Goal: Task Accomplishment & Management: Manage account settings

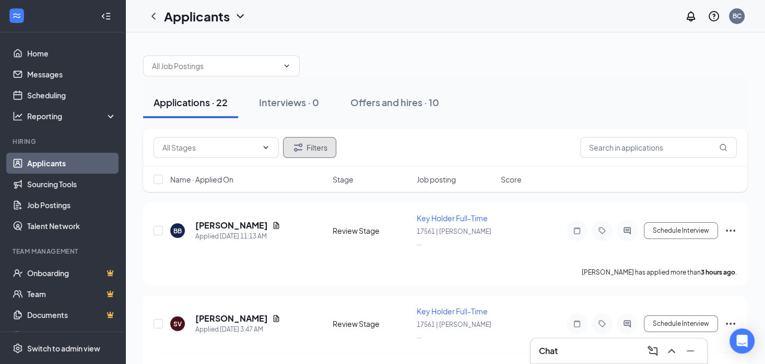
click at [310, 150] on button "Filters" at bounding box center [309, 147] width 53 height 21
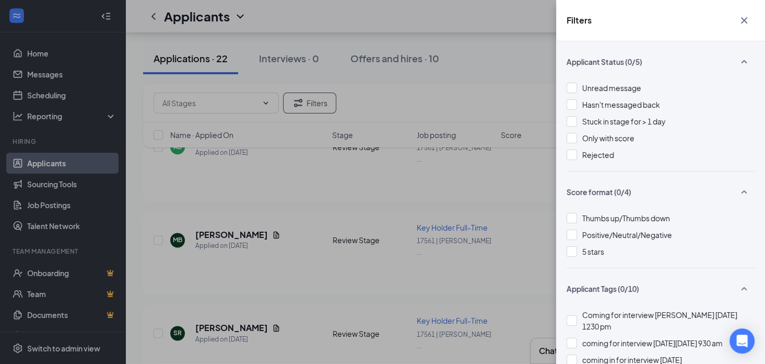
click at [447, 100] on div "Filters Applicant Status (0/5) Unread message Hasn't messaged back Stuck in sta…" at bounding box center [382, 182] width 765 height 364
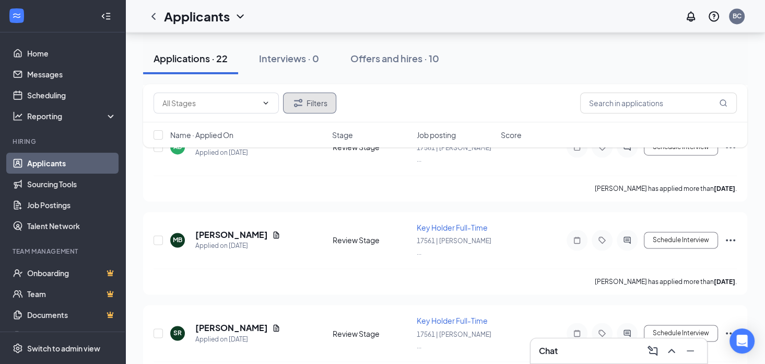
click at [310, 99] on button "Filters" at bounding box center [309, 102] width 53 height 21
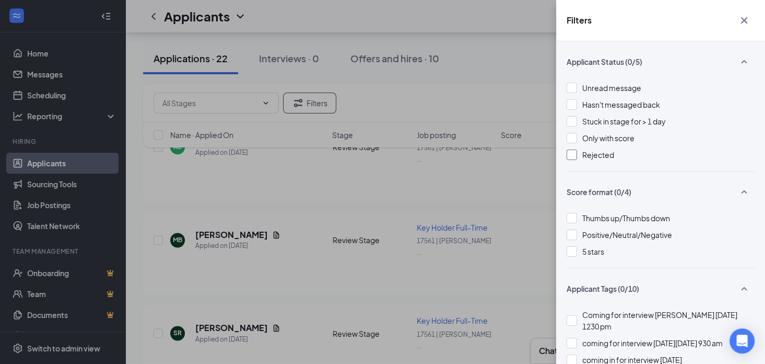
click at [572, 152] on div at bounding box center [572, 154] width 10 height 10
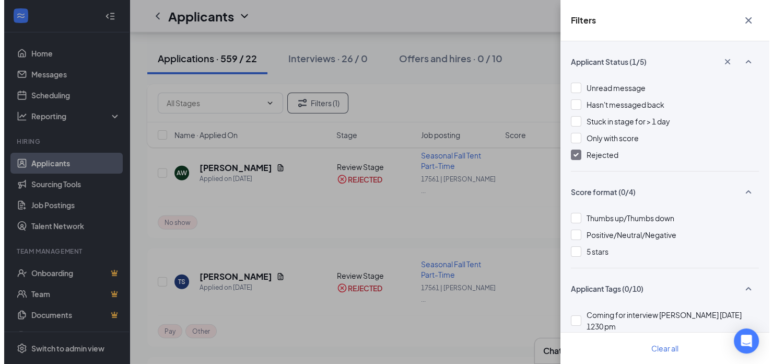
scroll to position [2664, 0]
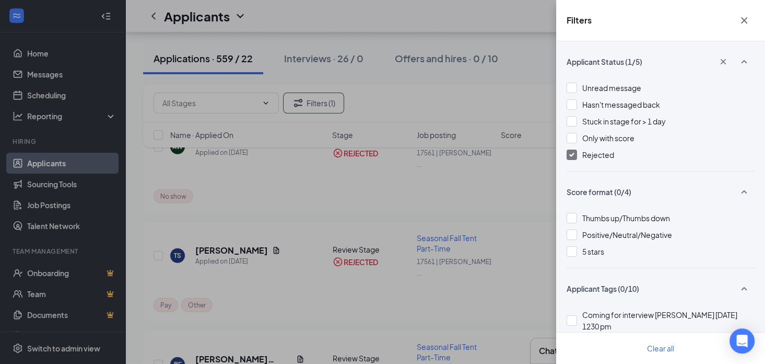
click at [241, 187] on div "Filters Applicant Status (1/5) Unread message Hasn't messaged back Stuck in sta…" at bounding box center [382, 182] width 765 height 364
click at [279, 218] on div "Filters Applicant Status (1/5) Unread message Hasn't messaged back Stuck in sta…" at bounding box center [382, 182] width 765 height 364
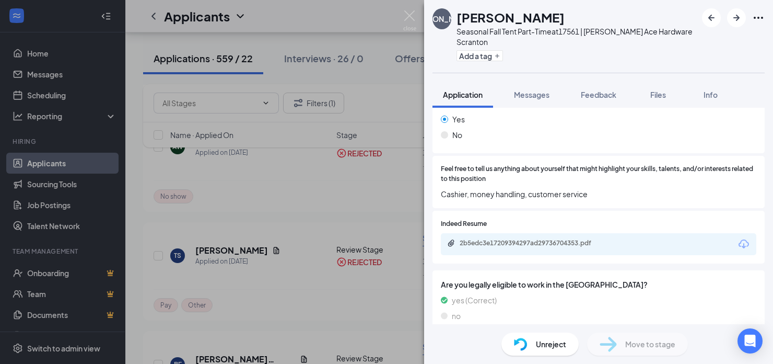
scroll to position [888, 0]
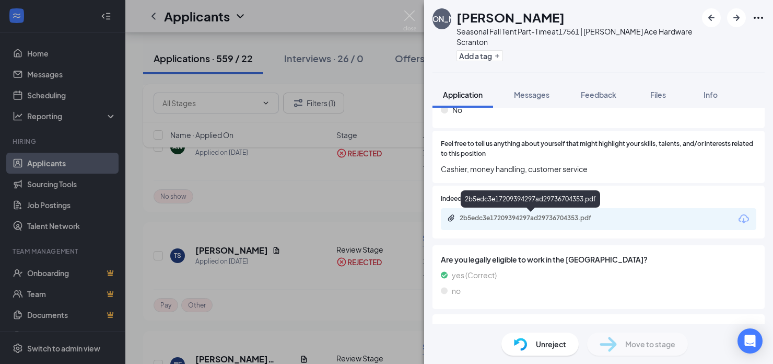
click at [506, 217] on div "2b5edc3e17209394297ad29736704353.pdf" at bounding box center [533, 218] width 146 height 8
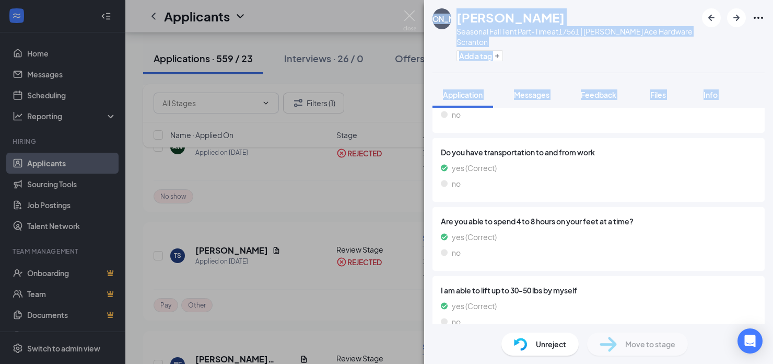
scroll to position [1082, 0]
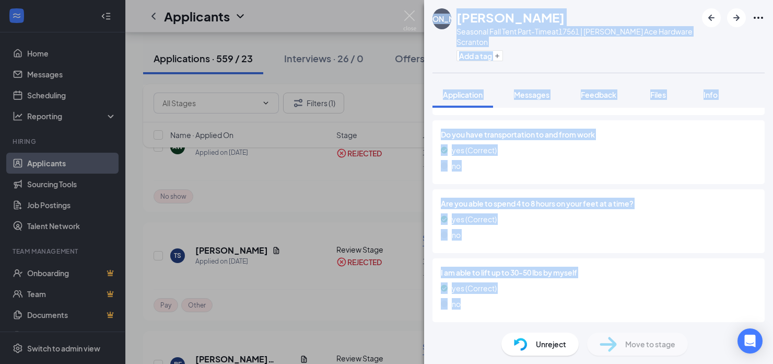
drag, startPoint x: 430, startPoint y: 11, endPoint x: 665, endPoint y: 309, distance: 379.2
click at [665, 309] on div "[PERSON_NAME] Seasonal Fall Tent Part-Time at 17561 | [PERSON_NAME] Ace Hardwar…" at bounding box center [598, 182] width 349 height 364
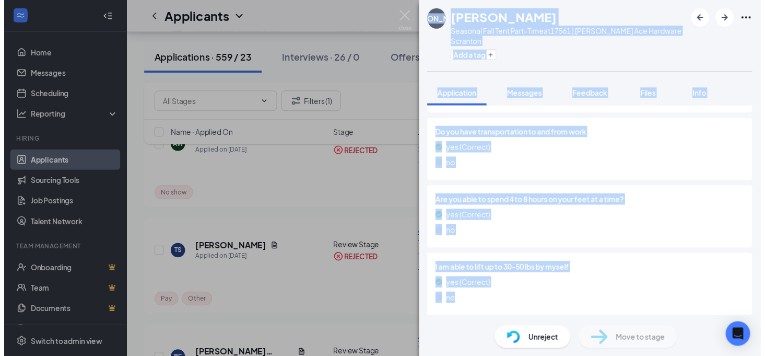
scroll to position [1078, 0]
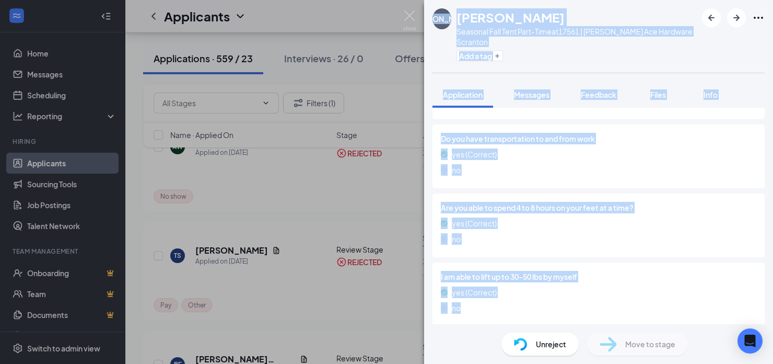
click at [282, 239] on div "[PERSON_NAME] Seasonal Fall Tent Part-Time at 17561 | [PERSON_NAME] Ace Hardwar…" at bounding box center [386, 182] width 773 height 364
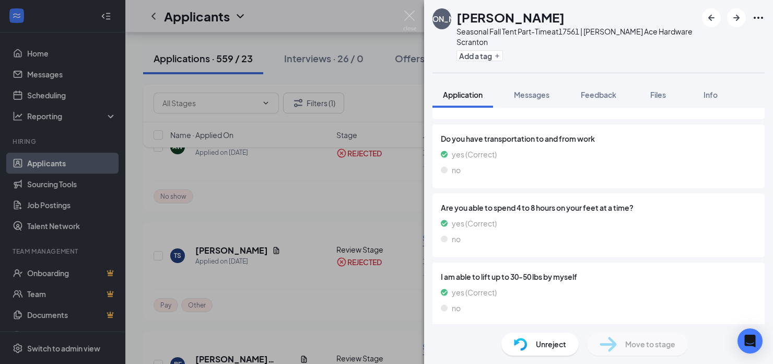
click at [322, 106] on div "[PERSON_NAME] Seasonal Fall Tent Part-Time at 17561 | [PERSON_NAME] Ace Hardwar…" at bounding box center [386, 182] width 773 height 364
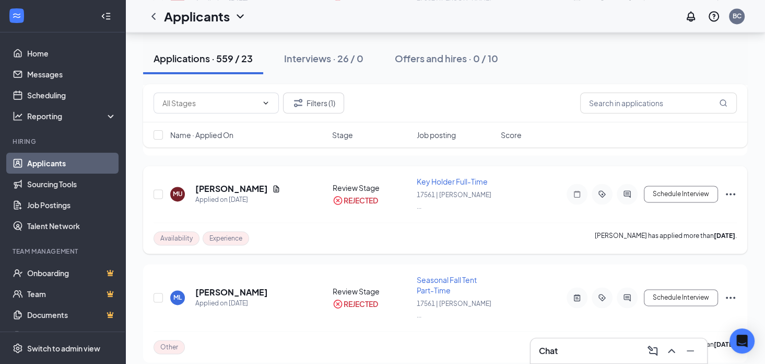
scroll to position [1463, 0]
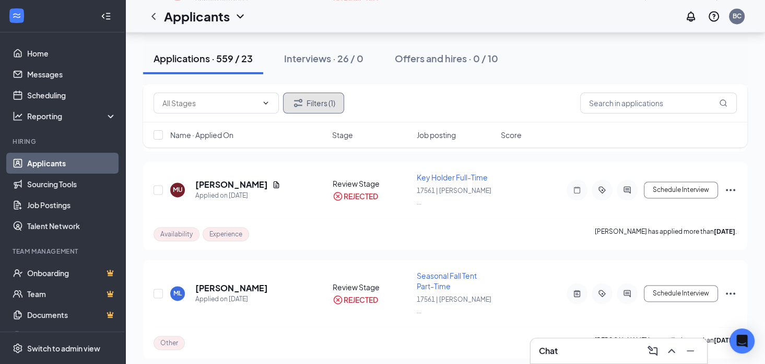
click at [312, 99] on button "Filters (1)" at bounding box center [313, 102] width 61 height 21
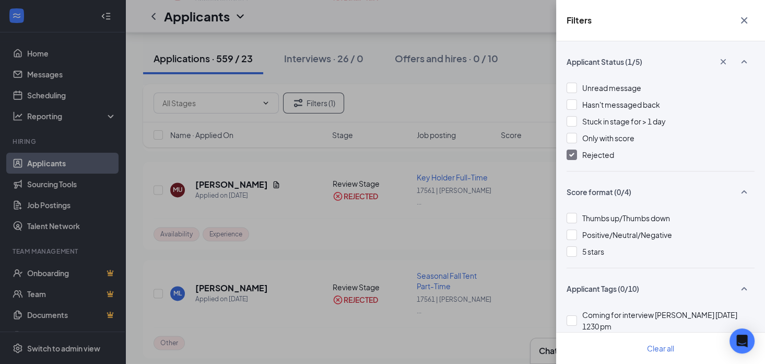
drag, startPoint x: 577, startPoint y: 153, endPoint x: 555, endPoint y: 181, distance: 35.0
click at [576, 153] on div "Rejected" at bounding box center [661, 154] width 188 height 11
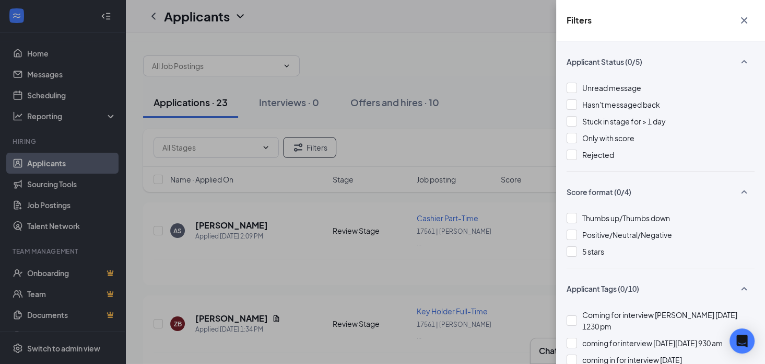
click at [259, 249] on div "Filters Applicant Status (0/5) Unread message Hasn't messaged back Stuck in sta…" at bounding box center [382, 182] width 765 height 364
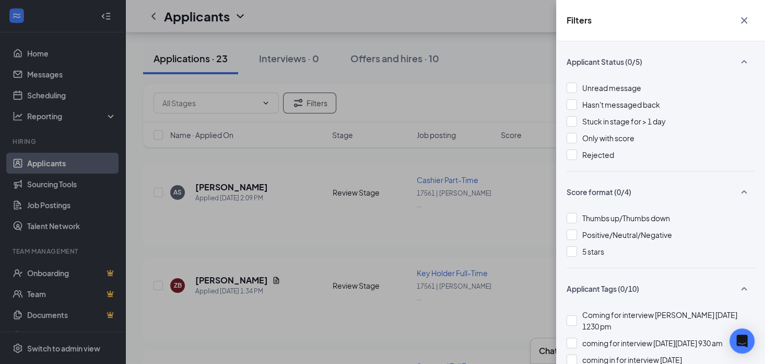
scroll to position [157, 0]
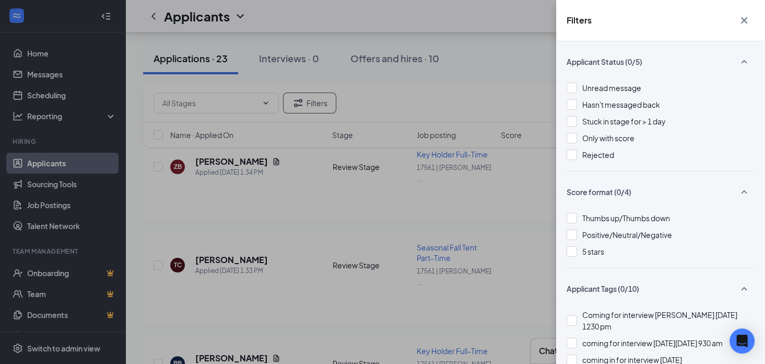
click at [316, 247] on div "Filters Applicant Status (0/5) Unread message Hasn't messaged back Stuck in sta…" at bounding box center [382, 182] width 765 height 364
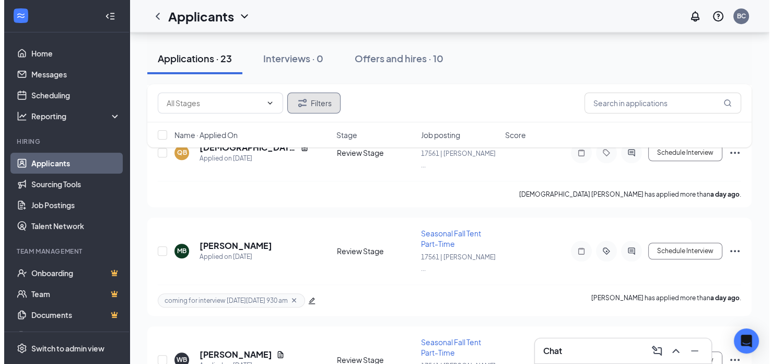
scroll to position [679, 0]
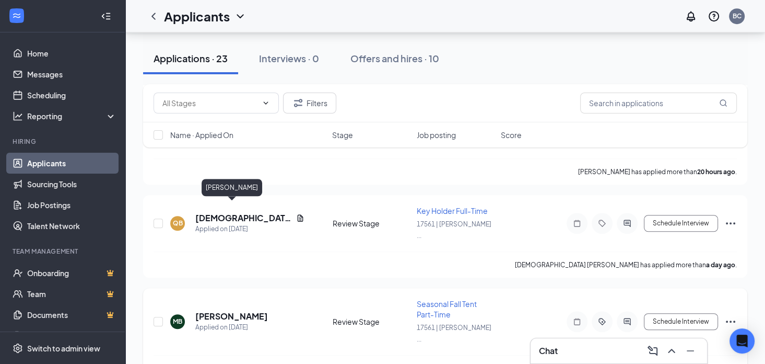
click at [253, 310] on h5 "[PERSON_NAME]" at bounding box center [231, 315] width 73 height 11
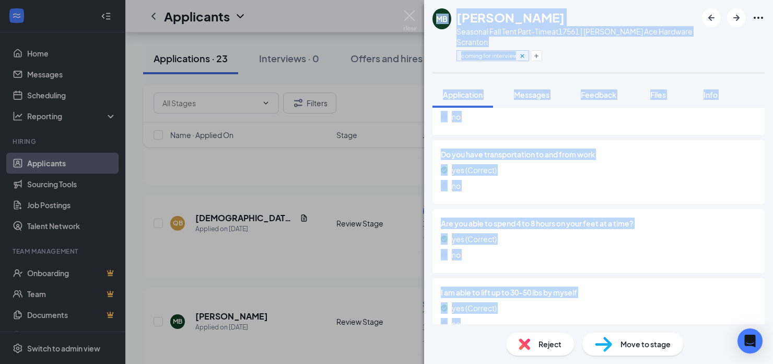
scroll to position [1053, 0]
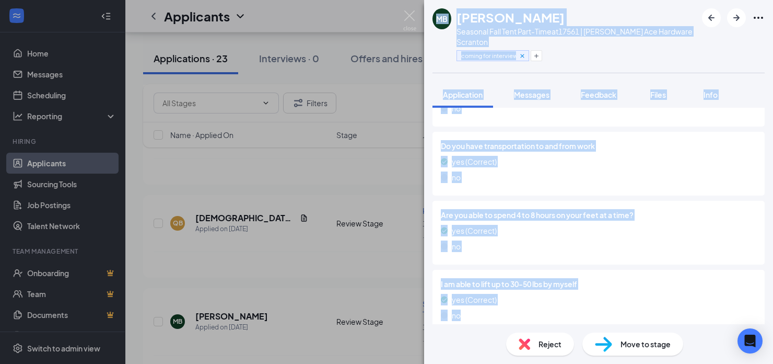
drag, startPoint x: 428, startPoint y: 11, endPoint x: 612, endPoint y: 309, distance: 350.0
click at [612, 309] on div "MB [PERSON_NAME] Seasonal Fall Tent Part-Time at 17561 | [PERSON_NAME] Ace Hard…" at bounding box center [598, 182] width 349 height 364
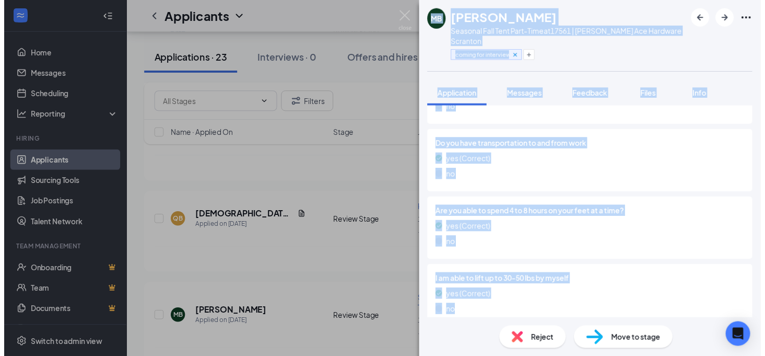
scroll to position [1049, 0]
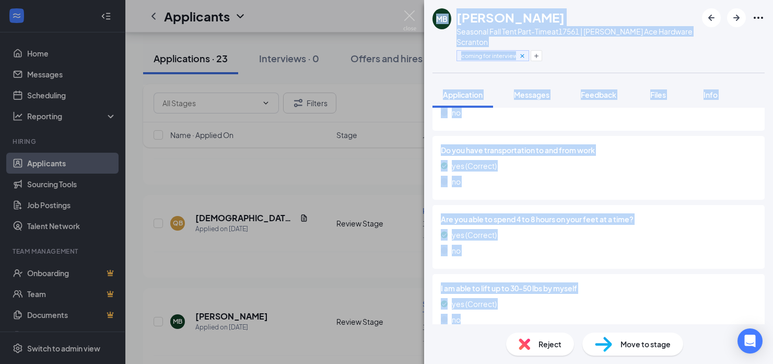
click at [662, 213] on span "Are you able to spend 4 to 8 hours on your feet at a time?" at bounding box center [599, 218] width 316 height 11
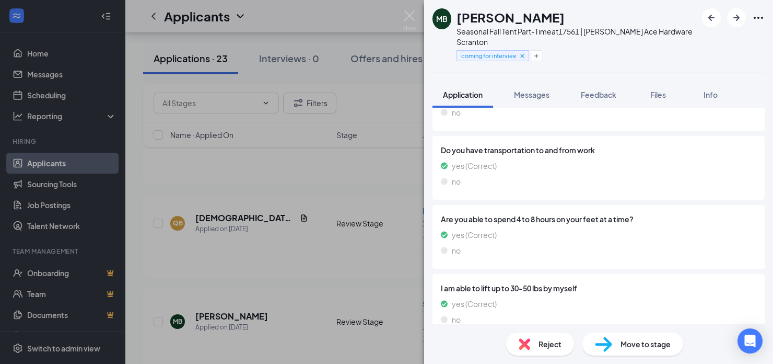
click at [266, 195] on div "MB [PERSON_NAME] Seasonal Fall Tent Part-Time at 17561 | [PERSON_NAME] Ace Hard…" at bounding box center [386, 182] width 773 height 364
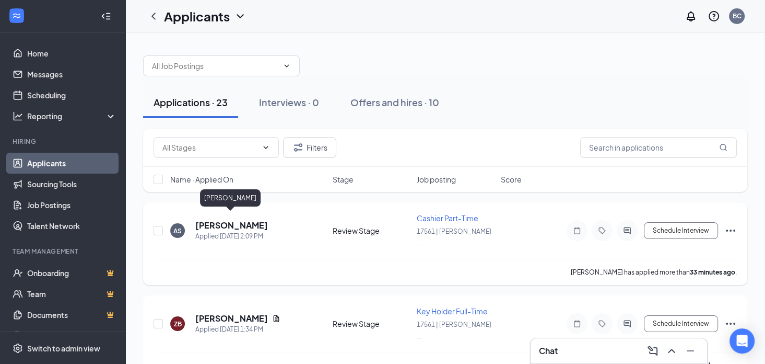
click at [230, 222] on h5 "[PERSON_NAME]" at bounding box center [231, 224] width 73 height 11
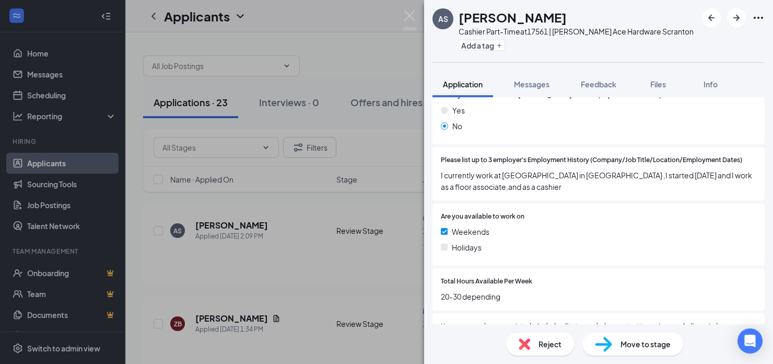
scroll to position [434, 0]
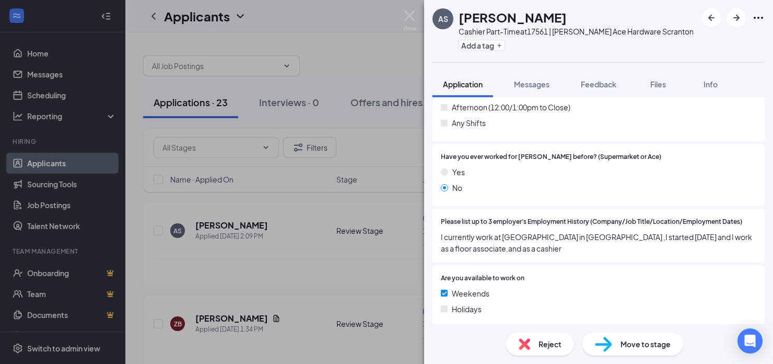
drag, startPoint x: 335, startPoint y: 267, endPoint x: 301, endPoint y: 316, distance: 59.6
click at [335, 267] on div "AS [PERSON_NAME] Part-Time at 17561 | [PERSON_NAME] Ace Hardware Scranton Add a…" at bounding box center [386, 182] width 773 height 364
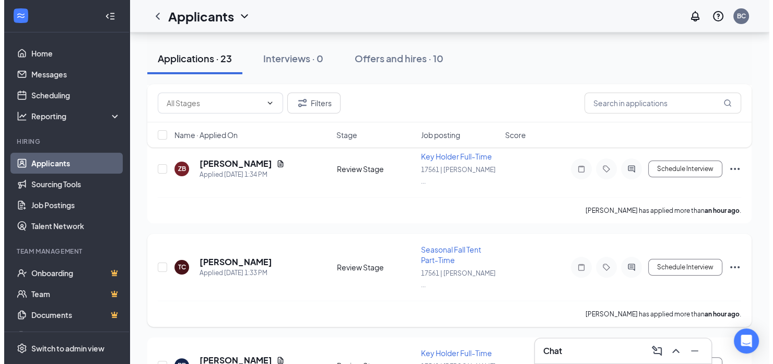
scroll to position [157, 0]
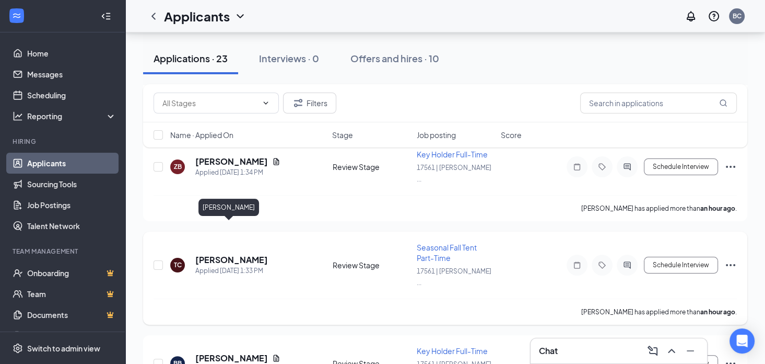
click at [235, 254] on h5 "[PERSON_NAME]" at bounding box center [231, 259] width 73 height 11
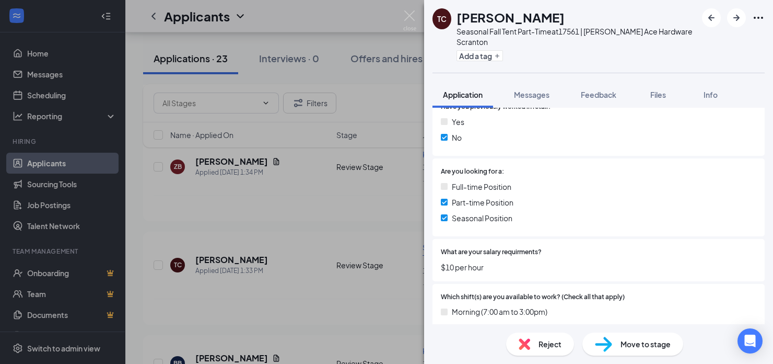
scroll to position [131, 0]
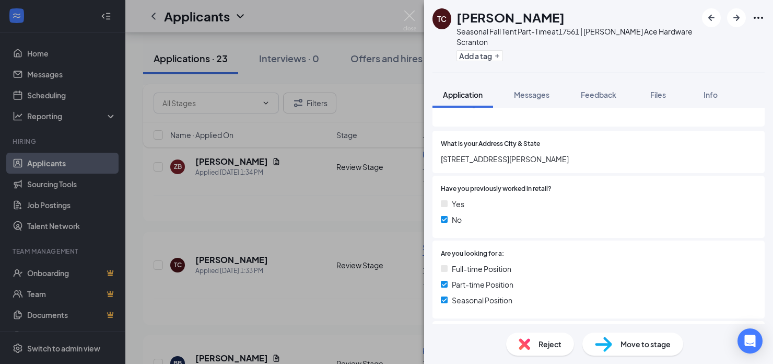
click at [411, 206] on div "TC [PERSON_NAME] Seasonal Fall Tent Part-Time at 17561 | [PERSON_NAME] Ace Hard…" at bounding box center [386, 182] width 773 height 364
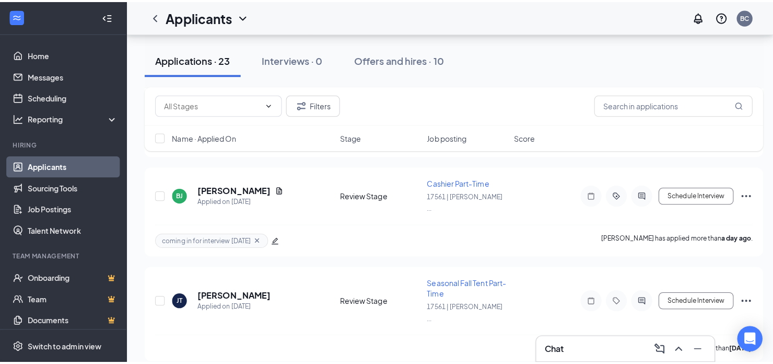
scroll to position [1045, 0]
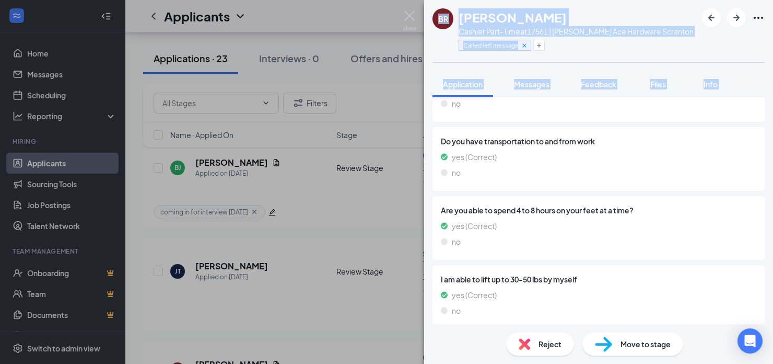
scroll to position [1077, 0]
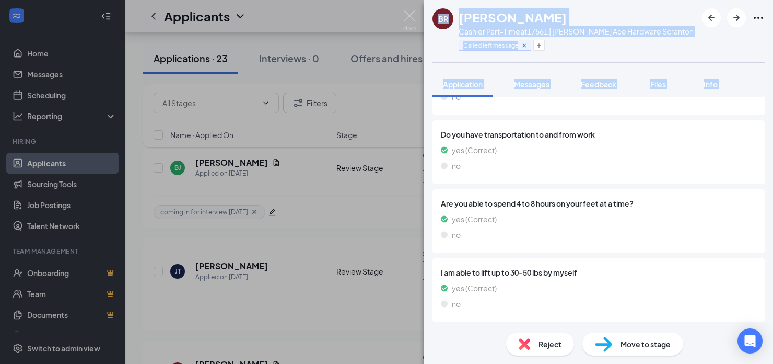
drag, startPoint x: 430, startPoint y: 11, endPoint x: 624, endPoint y: 301, distance: 349.2
click at [624, 301] on div "BR [PERSON_NAME] Cashier Part-Time at 17561 | [PERSON_NAME] Ace Hardware Scrant…" at bounding box center [598, 182] width 349 height 364
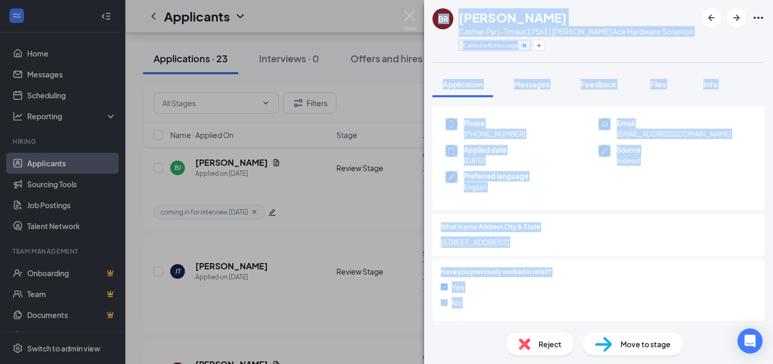
scroll to position [0, 0]
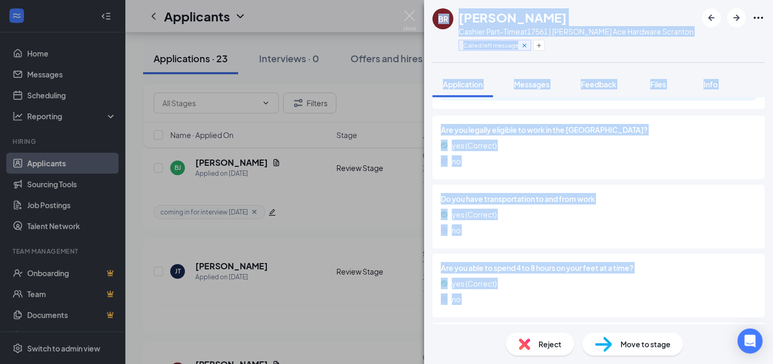
scroll to position [1077, 0]
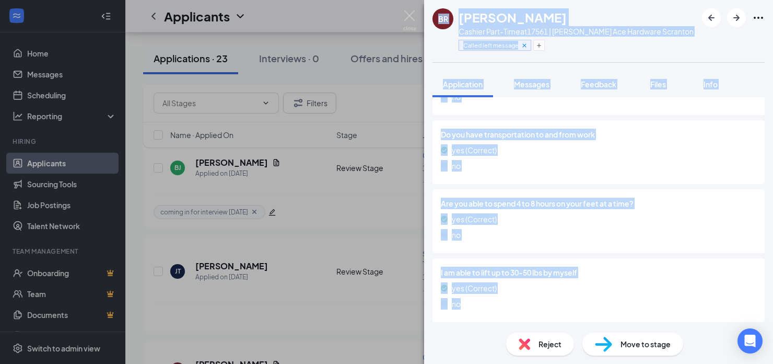
drag, startPoint x: 429, startPoint y: 17, endPoint x: 631, endPoint y: 311, distance: 356.2
click at [631, 311] on div "BR [PERSON_NAME] Cashier Part-Time at 17561 | [PERSON_NAME] Ace Hardware Scrant…" at bounding box center [598, 182] width 349 height 364
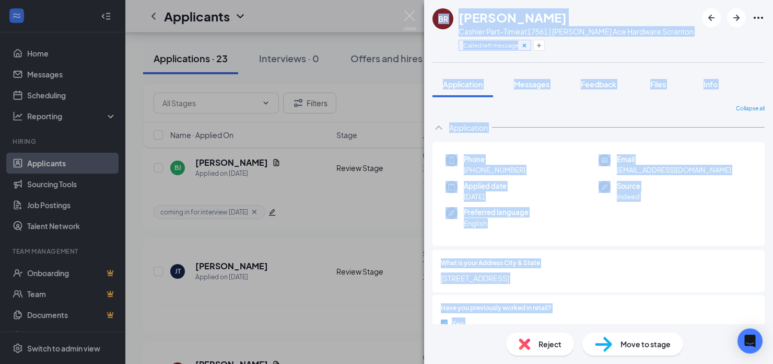
scroll to position [0, 0]
click at [627, 260] on div at bounding box center [648, 264] width 216 height 10
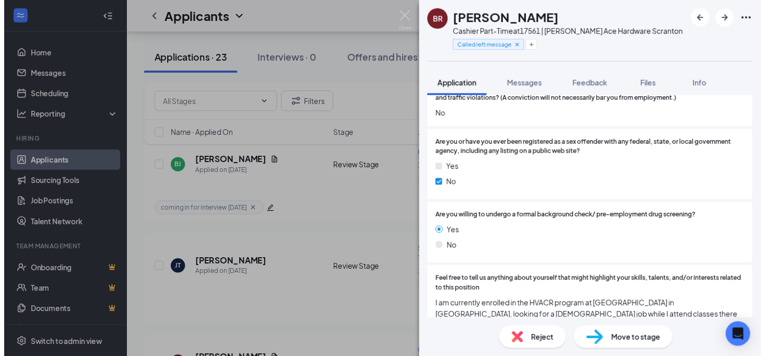
scroll to position [836, 0]
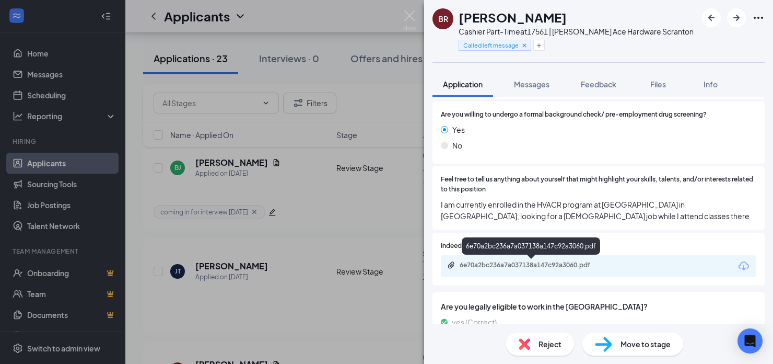
click at [522, 263] on div "6e70a2bc236a7a037138a147c92a3060.pdf" at bounding box center [533, 265] width 146 height 8
click at [409, 16] on img at bounding box center [409, 20] width 13 height 20
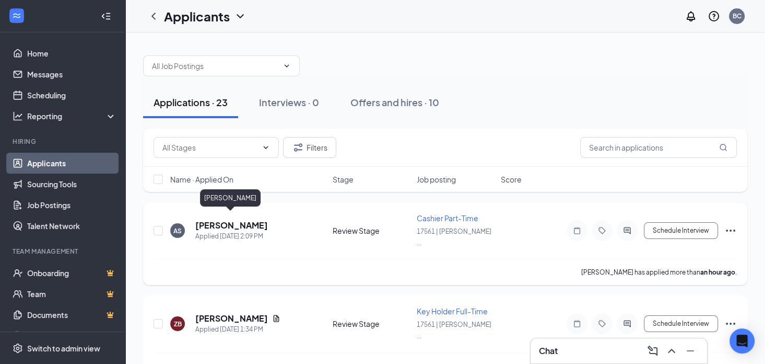
click at [238, 223] on h5 "[PERSON_NAME]" at bounding box center [231, 224] width 73 height 11
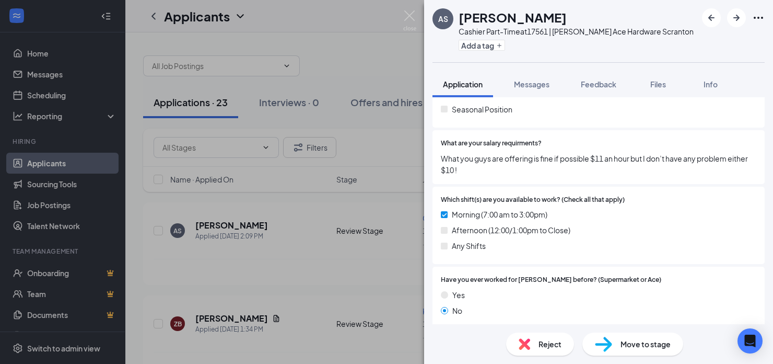
scroll to position [225, 0]
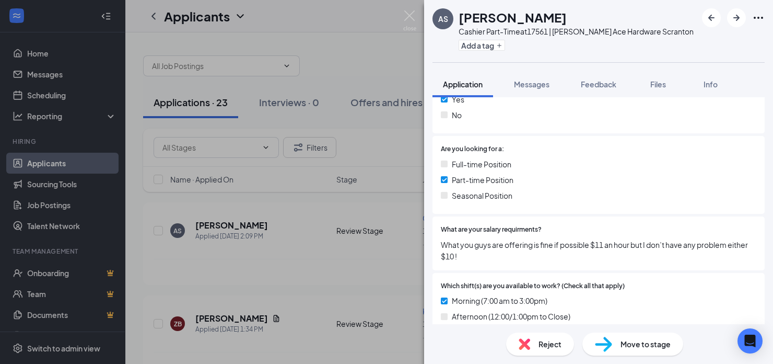
click at [372, 264] on div "AS [PERSON_NAME] Part-Time at 17561 | [PERSON_NAME] Ace Hardware Scranton Add a…" at bounding box center [386, 182] width 773 height 364
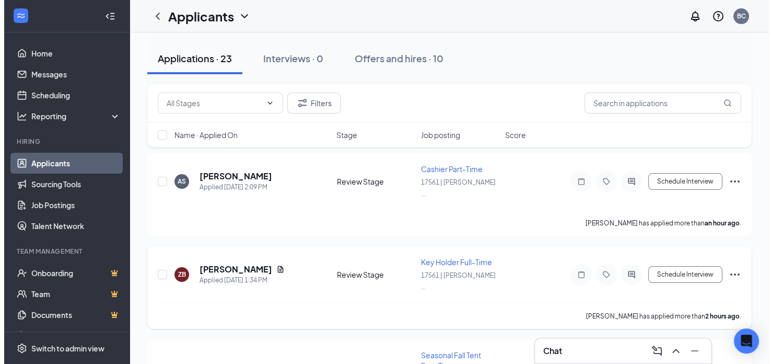
scroll to position [104, 0]
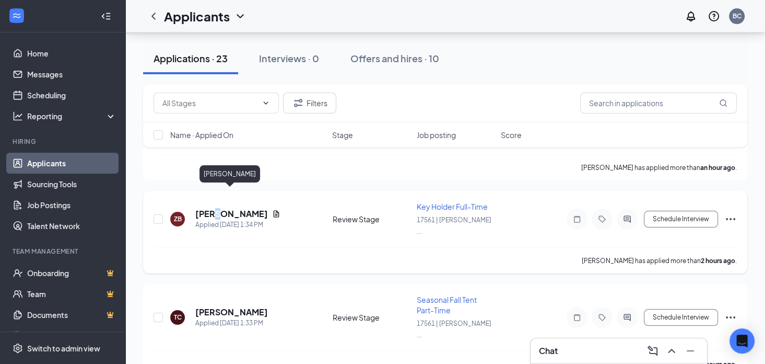
drag, startPoint x: 213, startPoint y: 195, endPoint x: 216, endPoint y: 190, distance: 5.4
click at [214, 208] on h5 "[PERSON_NAME]" at bounding box center [231, 213] width 73 height 11
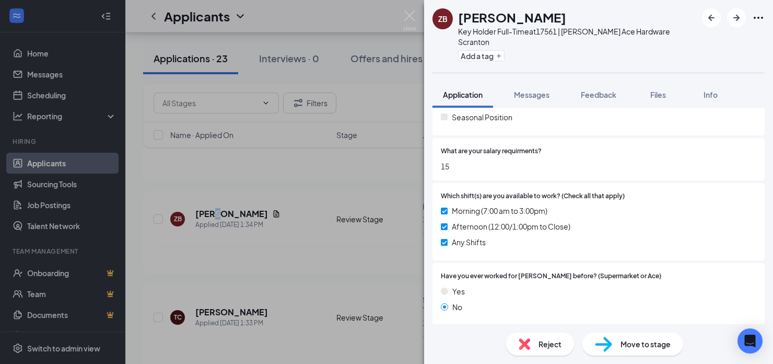
scroll to position [209, 0]
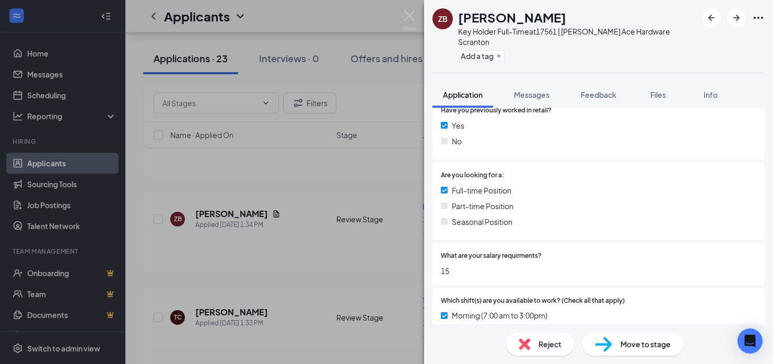
drag, startPoint x: 272, startPoint y: 306, endPoint x: 273, endPoint y: 298, distance: 8.0
click at [273, 307] on div "ZB [PERSON_NAME] Key Holder Full-Time at 17561 | [PERSON_NAME] Ace Hardware Scr…" at bounding box center [386, 182] width 773 height 364
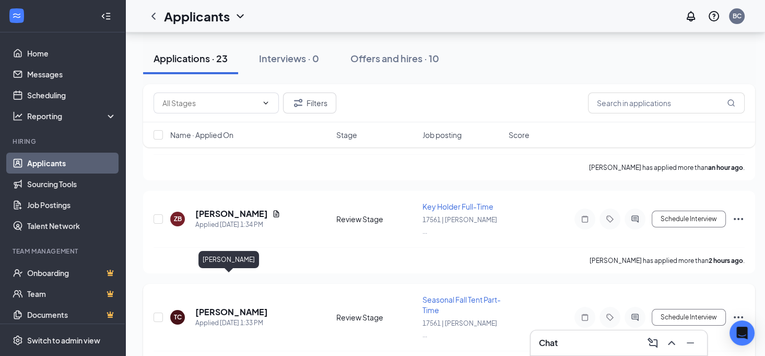
click at [211, 306] on h5 "[PERSON_NAME]" at bounding box center [231, 311] width 73 height 11
